Goal: Information Seeking & Learning: Learn about a topic

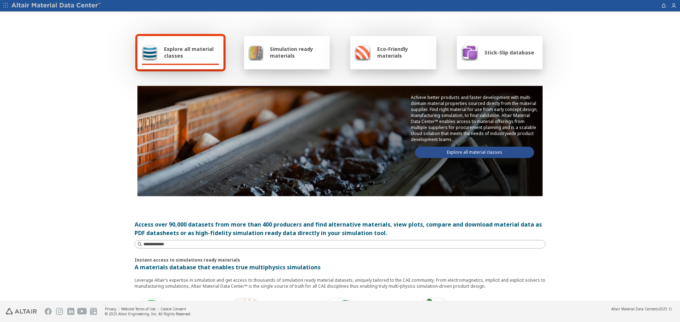
click at [472, 149] on link "Explore all material classes" at bounding box center [474, 152] width 119 height 11
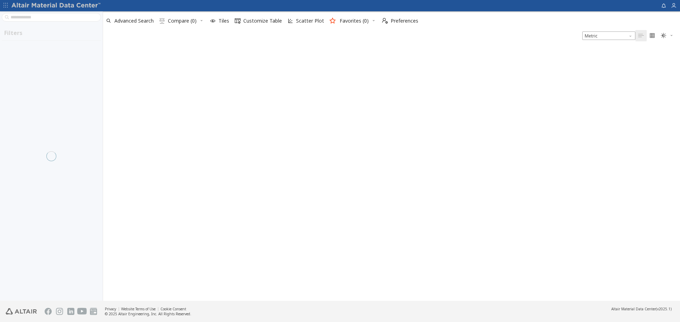
click at [52, 20] on div at bounding box center [51, 156] width 103 height 290
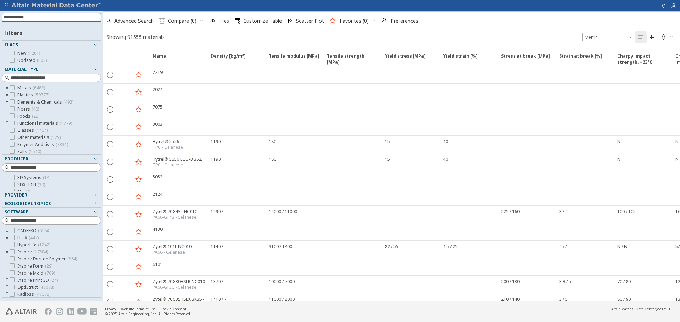
click at [51, 19] on input at bounding box center [52, 17] width 98 height 8
type input "***"
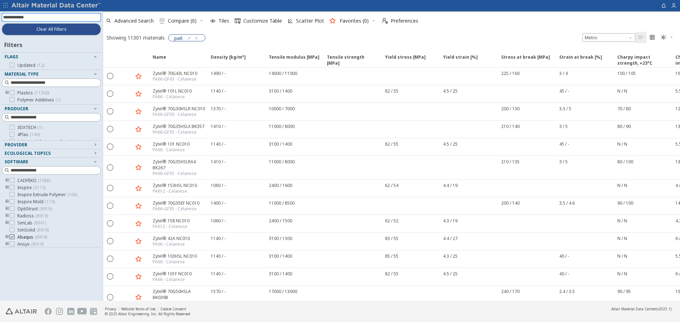
click at [12, 238] on icon at bounding box center [12, 237] width 5 height 5
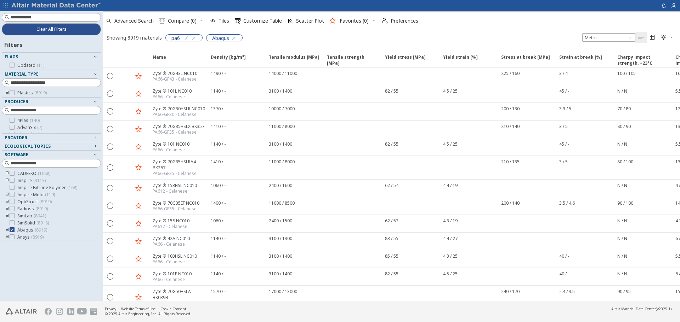
click at [7, 230] on icon "toogle group" at bounding box center [7, 231] width 5 height 6
click at [23, 209] on icon at bounding box center [22, 208] width 5 height 5
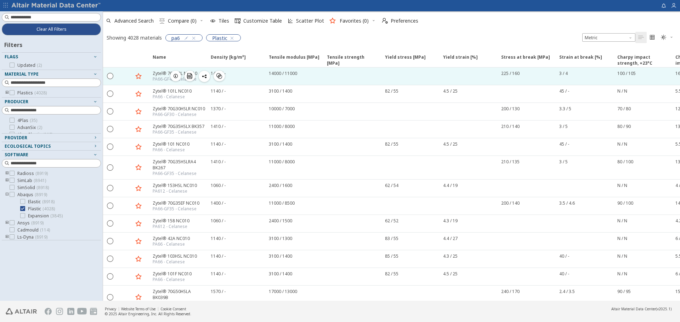
click at [246, 77] on div "1490 / -" at bounding box center [235, 76] width 58 height 17
click at [175, 76] on icon "button" at bounding box center [176, 76] width 6 height 6
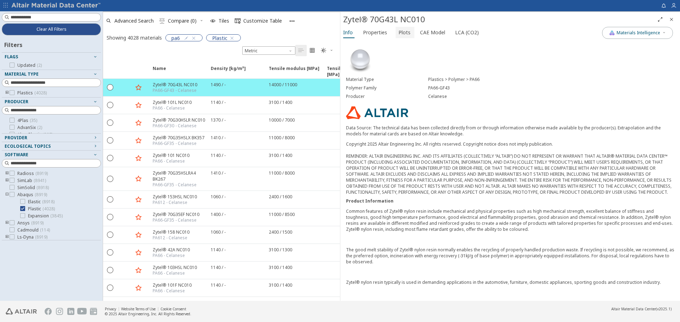
click at [410, 33] on button "Plots" at bounding box center [404, 32] width 19 height 11
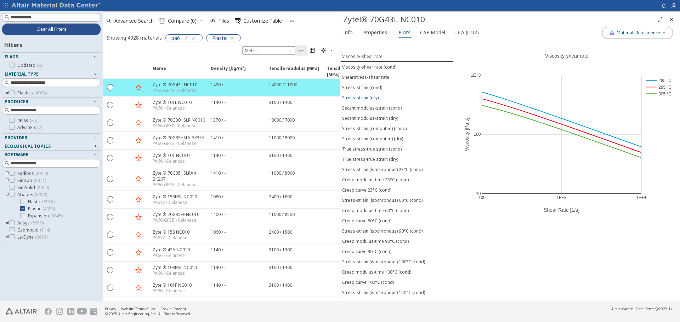
click at [355, 96] on div "Stress-strain (dry)" at bounding box center [360, 98] width 36 height 6
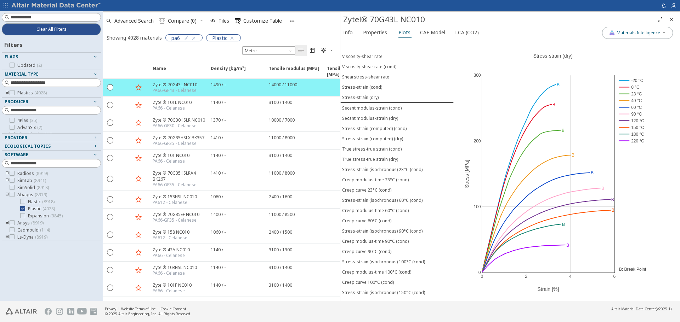
click at [446, 17] on div "Zytel® 70G43L NC010" at bounding box center [498, 19] width 311 height 11
click at [484, 29] on div "Info Properties Plots CAE Model LCA (CO2)" at bounding box center [471, 33] width 262 height 13
